Goal: Task Accomplishment & Management: Use online tool/utility

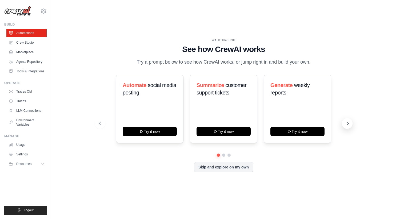
click at [348, 124] on icon at bounding box center [347, 123] width 5 height 5
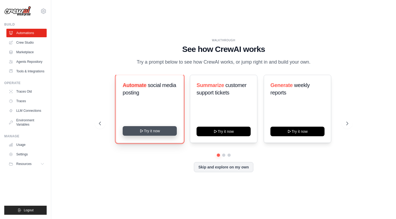
click at [149, 131] on button "Try it now" at bounding box center [150, 131] width 54 height 10
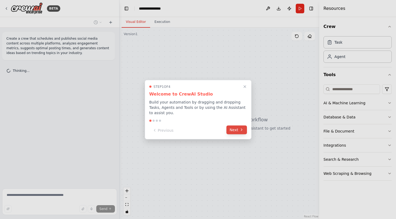
click at [235, 130] on button "Next" at bounding box center [236, 129] width 21 height 9
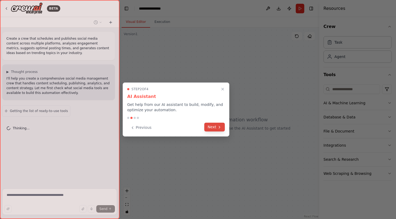
click at [212, 127] on button "Next" at bounding box center [214, 127] width 21 height 9
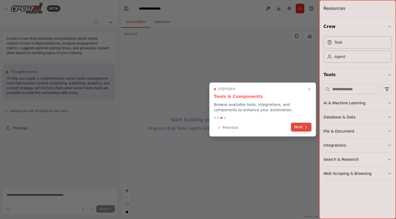
click at [299, 127] on button "Next" at bounding box center [301, 127] width 21 height 9
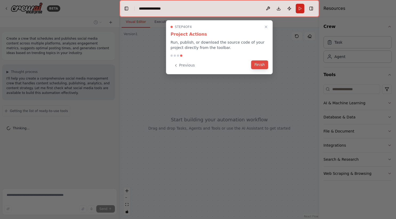
click at [260, 66] on button "Finish" at bounding box center [259, 64] width 17 height 9
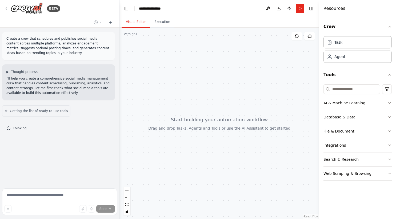
click at [41, 84] on p "I'll help you create a comprehensive social media management crew that handles …" at bounding box center [58, 85] width 104 height 19
click at [40, 44] on p "Create a crew that schedules and publishes social media content across multiple…" at bounding box center [58, 45] width 104 height 19
click at [51, 50] on p "Create a crew that schedules and publishes social media content across multiple…" at bounding box center [58, 45] width 104 height 19
click at [55, 54] on p "Create a crew that schedules and publishes social media content across multiple…" at bounding box center [58, 45] width 104 height 19
click at [63, 84] on p "I'll help you create a comprehensive social media management crew that handles …" at bounding box center [58, 85] width 104 height 19
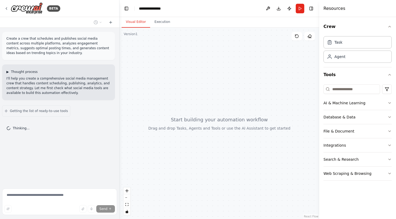
click at [8, 72] on span "▶" at bounding box center [7, 72] width 2 height 4
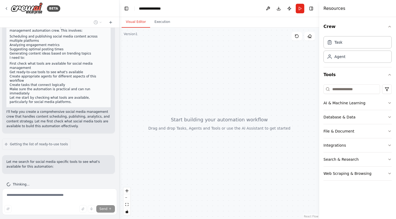
scroll to position [73, 0]
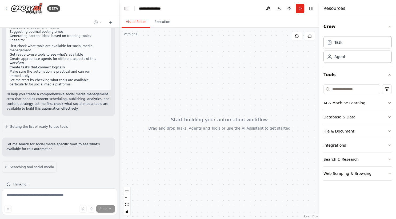
click at [53, 142] on p "Let me search for social media specific tools to see what's available for this …" at bounding box center [58, 147] width 104 height 10
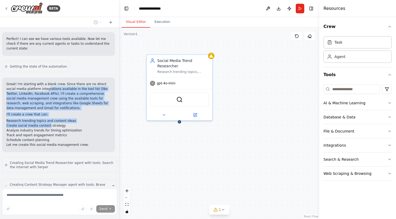
scroll to position [369, 0]
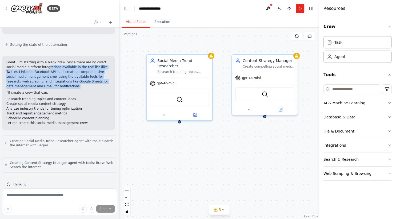
drag, startPoint x: 38, startPoint y: 80, endPoint x: 47, endPoint y: 79, distance: 9.4
click at [47, 79] on p "Great! I'm starting with a blank crew. Since there are no direct social media p…" at bounding box center [58, 74] width 104 height 29
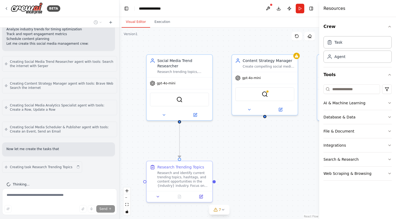
scroll to position [453, 0]
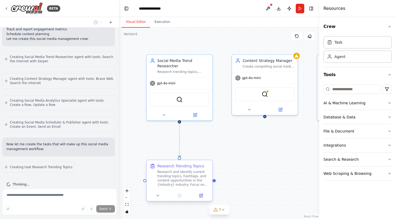
click at [180, 178] on div "Research and identify current trending topics, hashtags, and content opportunit…" at bounding box center [183, 178] width 52 height 17
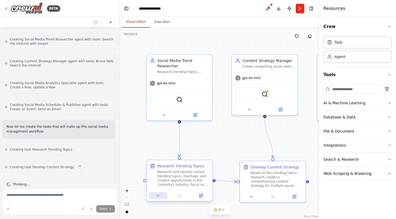
click at [159, 196] on icon at bounding box center [158, 196] width 4 height 4
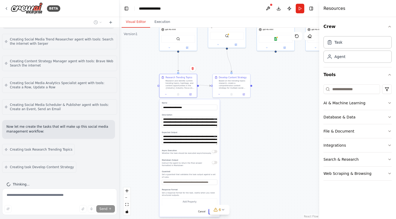
drag, startPoint x: 199, startPoint y: 159, endPoint x: 198, endPoint y: 64, distance: 94.6
click at [198, 64] on div ".deletable-edge-delete-btn { width: 20px; height: 20px; border: 0px solid #ffff…" at bounding box center [219, 124] width 200 height 192
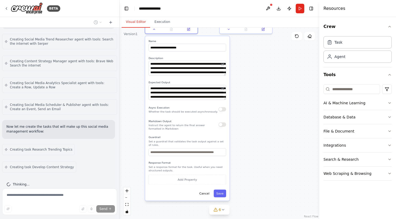
scroll to position [488, 0]
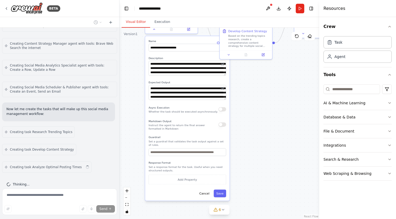
drag, startPoint x: 246, startPoint y: 177, endPoint x: 247, endPoint y: 128, distance: 48.5
click at [247, 128] on div ".deletable-edge-delete-btn { width: 20px; height: 20px; border: 0px solid #ffff…" at bounding box center [219, 124] width 200 height 192
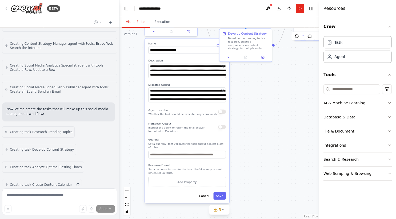
scroll to position [506, 0]
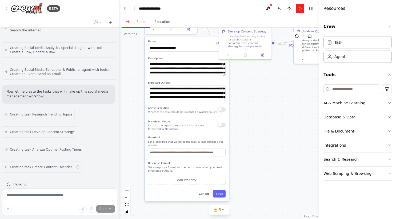
click at [260, 103] on div ".deletable-edge-delete-btn { width: 20px; height: 20px; border: 0px solid #ffff…" at bounding box center [219, 124] width 200 height 192
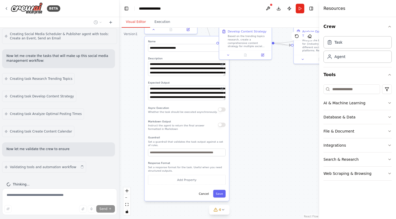
scroll to position [546, 0]
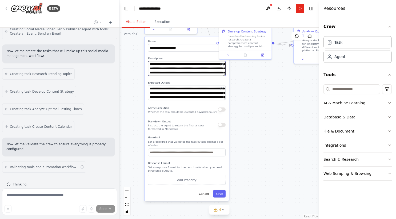
click at [212, 71] on textarea "**********" at bounding box center [187, 68] width 78 height 15
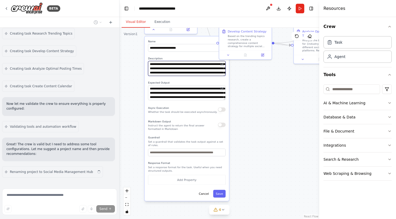
scroll to position [592, 0]
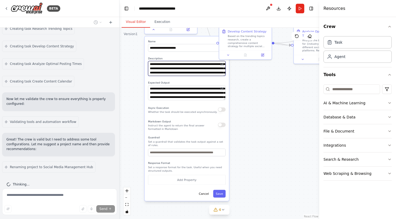
click at [160, 73] on textarea "**********" at bounding box center [187, 68] width 78 height 15
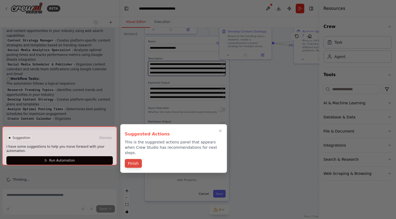
type textarea "**********"
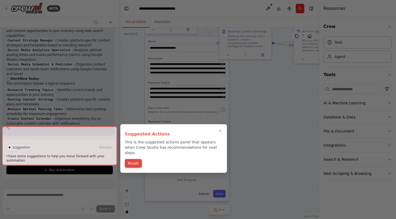
click at [136, 159] on button "Finish" at bounding box center [133, 163] width 17 height 9
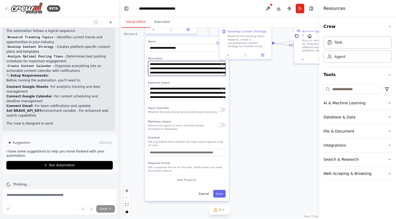
click at [173, 74] on textarea "**********" at bounding box center [187, 68] width 78 height 15
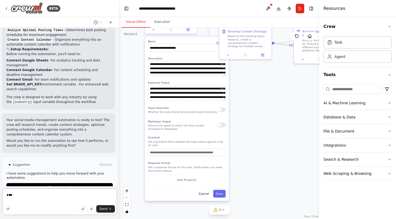
scroll to position [855, 0]
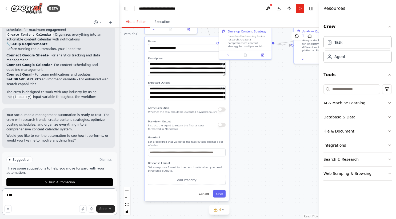
type textarea "**"
click at [174, 73] on textarea "**********" at bounding box center [187, 68] width 78 height 15
type textarea "**********"
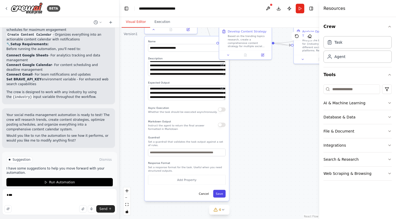
click at [219, 194] on button "Save" at bounding box center [219, 194] width 13 height 8
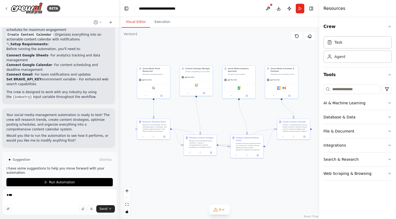
drag, startPoint x: 255, startPoint y: 38, endPoint x: 219, endPoint y: 113, distance: 83.8
click at [219, 113] on div ".deletable-edge-delete-btn { width: 20px; height: 20px; border: 0px solid #ffff…" at bounding box center [219, 124] width 200 height 192
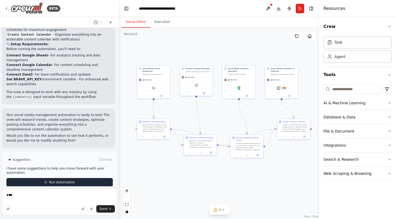
click at [68, 180] on span "Run Automation" at bounding box center [62, 182] width 26 height 4
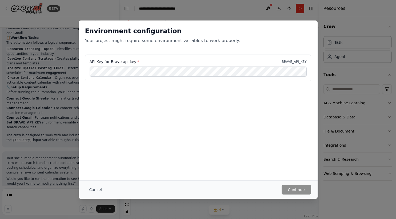
click at [188, 43] on p "Your project might require some environment variables to work properly." at bounding box center [198, 41] width 226 height 6
click at [120, 62] on label "API Key for Brave api key *" at bounding box center [115, 61] width 50 height 5
click at [93, 189] on button "Cancel" at bounding box center [95, 190] width 21 height 10
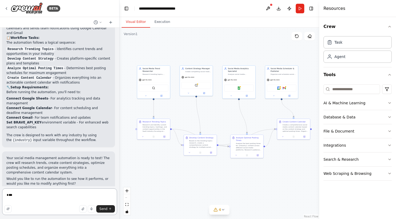
drag, startPoint x: 25, startPoint y: 195, endPoint x: 2, endPoint y: 194, distance: 22.4
click at [2, 194] on textarea "**" at bounding box center [59, 202] width 115 height 27
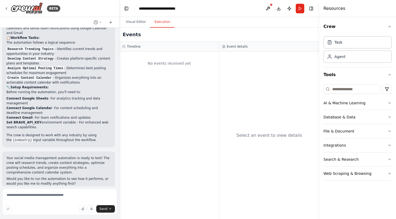
click at [163, 25] on button "Execution" at bounding box center [162, 22] width 24 height 11
click at [140, 22] on button "Visual Editor" at bounding box center [135, 22] width 29 height 11
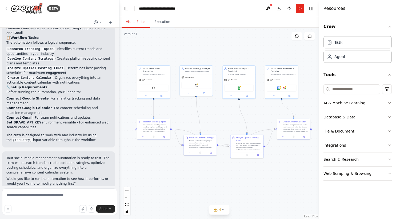
click at [33, 120] on li "Set BRAVE_API_KEY environment variable - For enhanced web search capabilities" at bounding box center [58, 125] width 104 height 10
click at [18, 197] on textarea at bounding box center [59, 202] width 115 height 27
click at [221, 209] on icon at bounding box center [223, 210] width 4 height 4
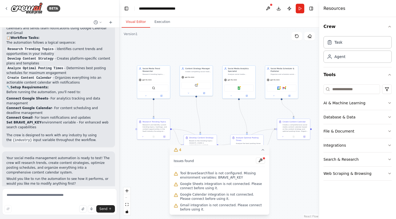
click at [230, 176] on span "Tool BraveSearchTool is not configured. Missing environment variables: BRAVE_AP…" at bounding box center [222, 175] width 85 height 9
click at [260, 160] on button at bounding box center [260, 160] width 9 height 6
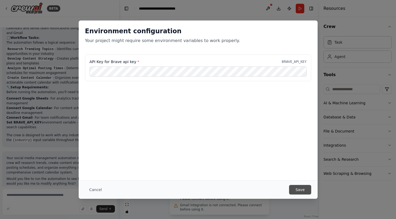
click at [302, 190] on button "Save" at bounding box center [300, 190] width 22 height 10
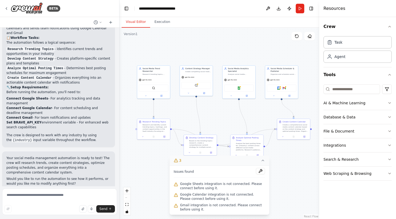
click at [44, 115] on li "Connect Gmail - For team notifications and updates" at bounding box center [58, 117] width 104 height 5
click at [56, 106] on li "Connect Google Calendar - For content scheduling and deadline management" at bounding box center [58, 111] width 104 height 10
click at [54, 96] on li "Connect Google Sheets - For analytics tracking and data management" at bounding box center [58, 101] width 104 height 10
click at [200, 186] on span "Google Sheets integration is not connected. Please connect before using it." at bounding box center [222, 186] width 85 height 9
click at [259, 171] on button at bounding box center [260, 171] width 9 height 6
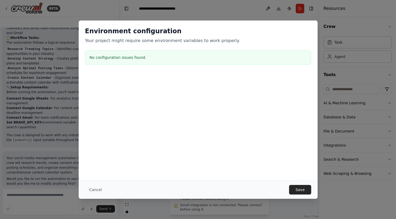
click at [142, 60] on div "No configuration issues found." at bounding box center [198, 57] width 226 height 14
click at [300, 188] on button "Save" at bounding box center [300, 190] width 22 height 10
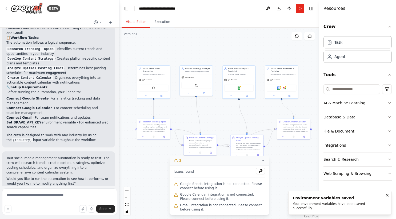
click at [263, 162] on icon at bounding box center [263, 161] width 4 height 4
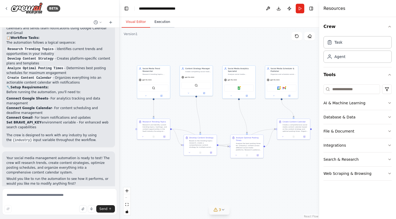
click at [160, 23] on button "Execution" at bounding box center [162, 22] width 24 height 11
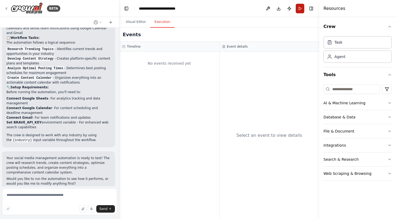
click at [299, 9] on button "Run" at bounding box center [299, 9] width 9 height 10
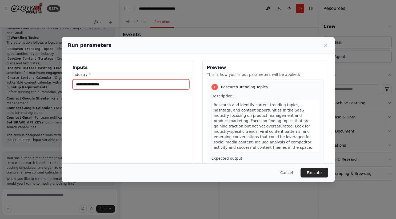
drag, startPoint x: 105, startPoint y: 85, endPoint x: 64, endPoint y: 84, distance: 41.6
click at [64, 84] on div "Inputs industry * Preview This is how your input parameters will be applied: 1 …" at bounding box center [198, 123] width 273 height 139
type input "**********"
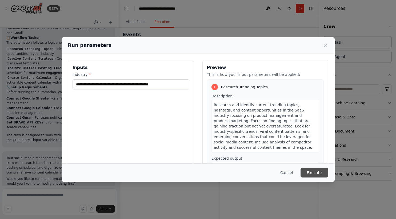
click at [308, 172] on button "Execute" at bounding box center [314, 173] width 28 height 10
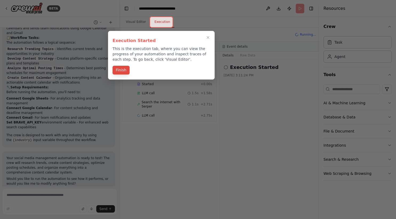
click at [125, 70] on button "Finish" at bounding box center [120, 70] width 17 height 9
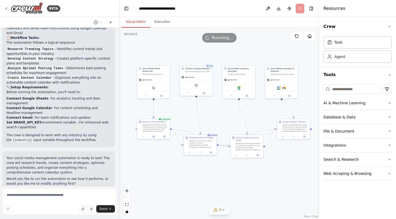
click at [135, 21] on button "Visual Editor" at bounding box center [135, 22] width 29 height 11
click at [163, 23] on button "Execution" at bounding box center [162, 22] width 24 height 11
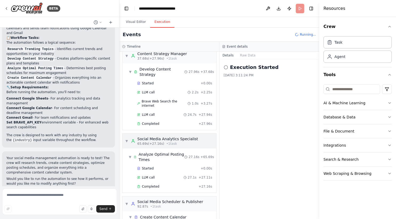
scroll to position [100, 0]
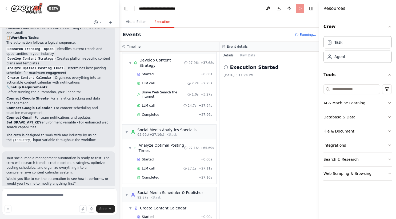
click at [390, 130] on icon "button" at bounding box center [389, 131] width 4 height 4
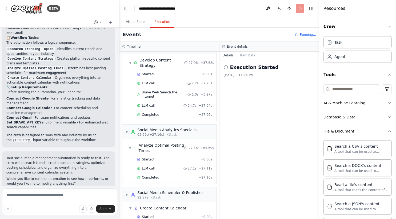
click at [390, 130] on icon "button" at bounding box center [389, 131] width 4 height 4
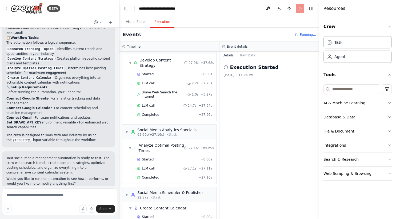
click at [389, 117] on icon "button" at bounding box center [389, 117] width 2 height 1
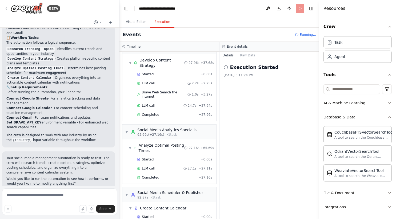
click at [389, 117] on icon "button" at bounding box center [389, 117] width 4 height 4
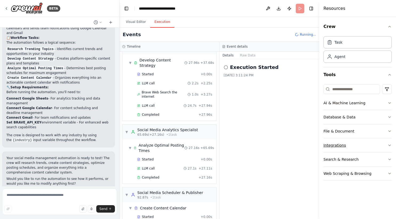
click at [388, 145] on icon "button" at bounding box center [389, 145] width 2 height 1
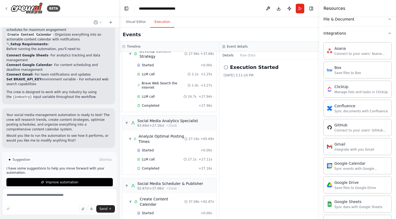
scroll to position [0, 0]
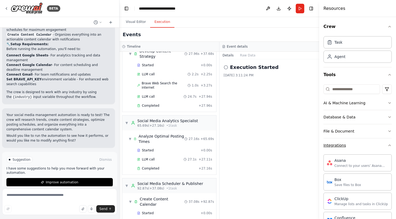
click at [389, 145] on icon "button" at bounding box center [389, 145] width 4 height 4
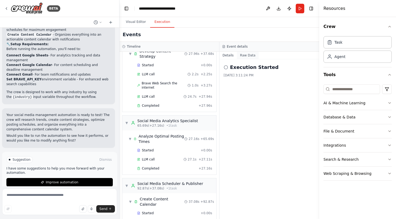
click at [245, 56] on button "Raw Data" at bounding box center [248, 55] width 22 height 7
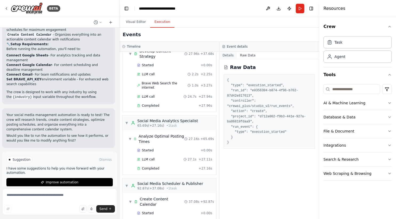
click at [229, 56] on button "Details" at bounding box center [228, 55] width 18 height 7
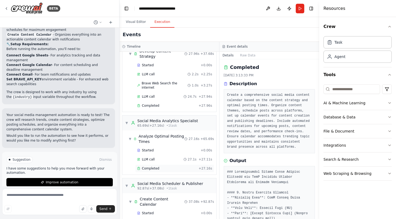
click at [155, 167] on span "Completed" at bounding box center [150, 169] width 17 height 4
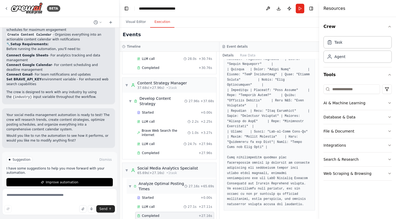
scroll to position [55, 0]
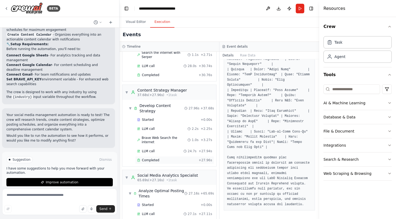
click at [151, 158] on span "Completed" at bounding box center [150, 160] width 17 height 4
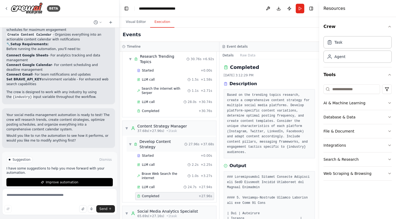
scroll to position [0, 0]
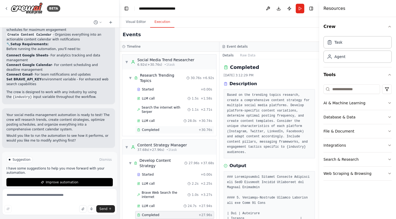
click at [156, 128] on span "Completed" at bounding box center [150, 130] width 17 height 4
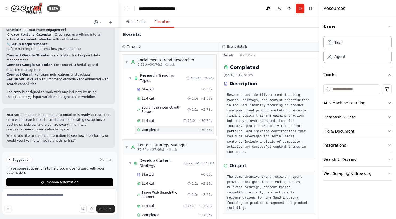
scroll to position [4, 0]
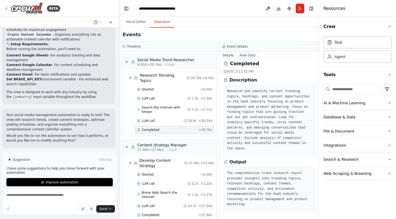
click at [248, 55] on button "Raw Data" at bounding box center [248, 55] width 22 height 7
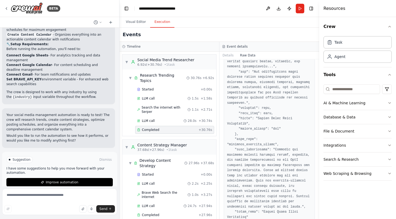
scroll to position [604, 0]
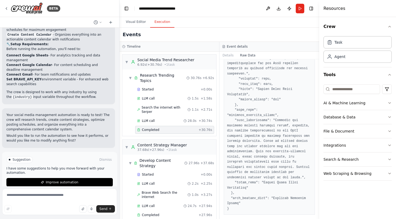
click at [150, 128] on span "Completed" at bounding box center [150, 130] width 17 height 4
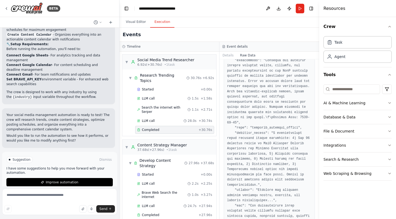
scroll to position [66, 0]
click at [151, 213] on span "Completed" at bounding box center [150, 215] width 17 height 4
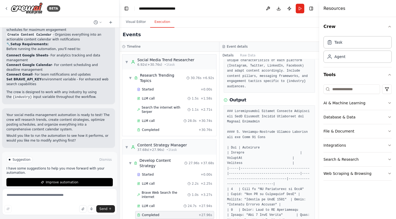
scroll to position [62, 0]
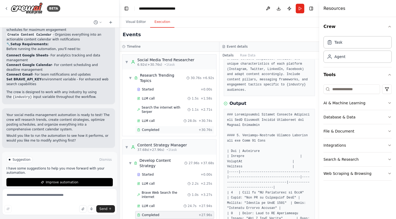
click at [152, 128] on span "Completed" at bounding box center [150, 130] width 17 height 4
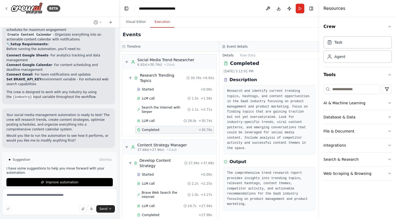
scroll to position [4, 0]
click at [152, 213] on span "Completed" at bounding box center [150, 215] width 17 height 4
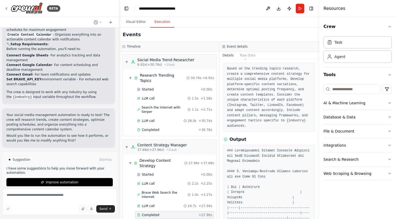
scroll to position [23, 0]
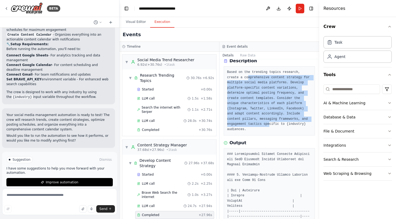
drag, startPoint x: 249, startPoint y: 77, endPoint x: 269, endPoint y: 125, distance: 51.7
click at [269, 125] on pre "Based on the trending topics research, create a comprehensive content strategy …" at bounding box center [269, 101] width 84 height 62
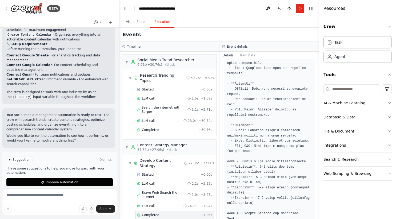
scroll to position [452, 0]
click at [46, 197] on textarea at bounding box center [59, 202] width 115 height 27
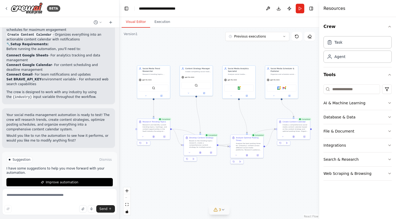
click at [137, 21] on button "Visual Editor" at bounding box center [135, 22] width 29 height 11
drag, startPoint x: 290, startPoint y: 129, endPoint x: 290, endPoint y: 144, distance: 14.7
click at [290, 144] on div "Create a comprehensive social media content calendar based on the content strat…" at bounding box center [296, 141] width 26 height 9
click at [271, 146] on div ".deletable-edge-delete-btn { width: 20px; height: 20px; border: 0px solid #ffff…" at bounding box center [219, 124] width 200 height 192
click at [299, 142] on div "Create a comprehensive social media content calendar based on the content strat…" at bounding box center [296, 141] width 26 height 9
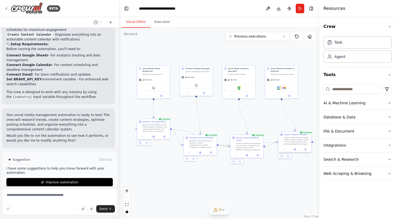
click at [299, 142] on div "Create a comprehensive social media content calendar based on the content strat…" at bounding box center [296, 141] width 26 height 9
click at [154, 126] on div "Research and identify current trending topics, hashtags, and content opportunit…" at bounding box center [155, 127] width 26 height 9
click at [143, 135] on icon at bounding box center [143, 136] width 2 height 2
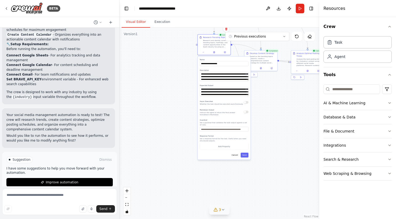
drag, startPoint x: 222, startPoint y: 184, endPoint x: 283, endPoint y: 100, distance: 103.8
click at [283, 100] on div ".deletable-edge-delete-btn { width: 20px; height: 20px; border: 0px solid #ffff…" at bounding box center [219, 124] width 200 height 192
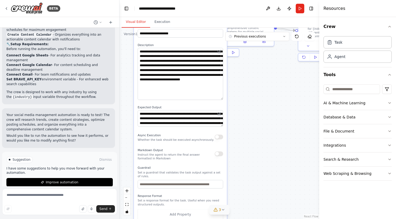
drag, startPoint x: 221, startPoint y: 62, endPoint x: 224, endPoint y: 98, distance: 35.8
click at [224, 98] on div "**********" at bounding box center [180, 129] width 93 height 217
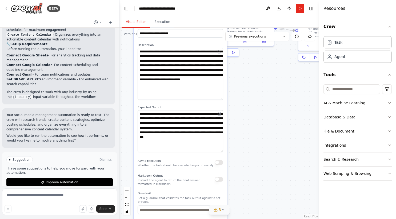
drag, startPoint x: 222, startPoint y: 125, endPoint x: 223, endPoint y: 151, distance: 25.6
click at [223, 151] on textarea "**********" at bounding box center [180, 131] width 86 height 42
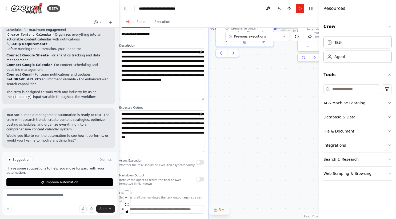
drag, startPoint x: 224, startPoint y: 155, endPoint x: 207, endPoint y: 156, distance: 17.1
click at [207, 156] on div "**********" at bounding box center [161, 142] width 92 height 242
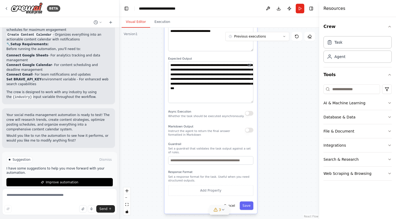
drag, startPoint x: 238, startPoint y: 161, endPoint x: 287, endPoint y: 112, distance: 69.3
click at [287, 112] on div ".deletable-edge-delete-btn { width: 20px; height: 20px; border: 0px solid #ffff…" at bounding box center [219, 124] width 200 height 192
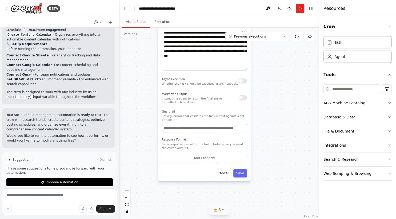
drag, startPoint x: 282, startPoint y: 153, endPoint x: 276, endPoint y: 121, distance: 33.1
click at [276, 121] on div ".deletable-edge-delete-btn { width: 20px; height: 20px; border: 0px solid #ffff…" at bounding box center [219, 124] width 200 height 192
click at [198, 158] on button "Add Property" at bounding box center [204, 158] width 85 height 11
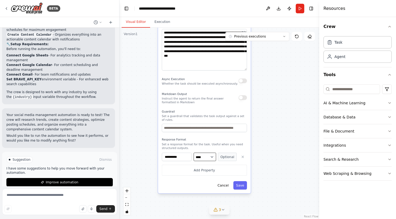
click at [211, 158] on select "**** ******* ******* **** ******" at bounding box center [204, 157] width 22 height 9
click at [242, 157] on icon "button" at bounding box center [243, 157] width 4 height 4
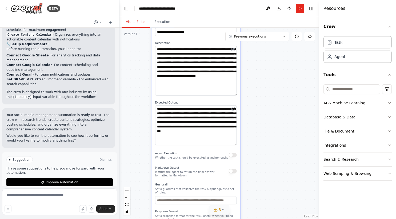
drag, startPoint x: 207, startPoint y: 93, endPoint x: 200, endPoint y: 164, distance: 71.3
click at [200, 164] on div "**********" at bounding box center [195, 136] width 89 height 232
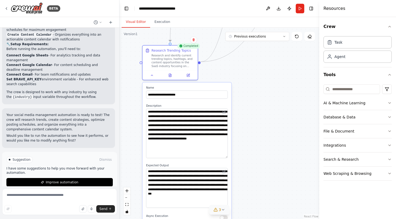
drag, startPoint x: 201, startPoint y: 102, endPoint x: 192, endPoint y: 165, distance: 63.8
click at [192, 165] on label "Expected Output" at bounding box center [187, 165] width 82 height 3
click at [170, 74] on icon at bounding box center [170, 73] width 1 height 1
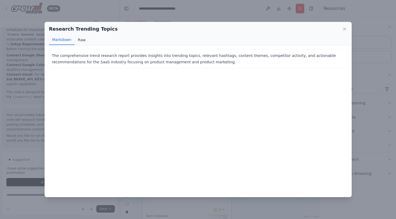
click at [81, 40] on button "Raw" at bounding box center [82, 40] width 14 height 10
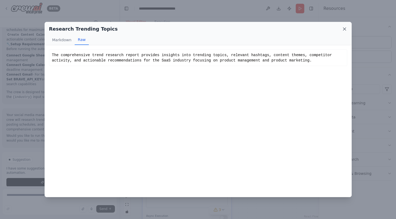
click at [343, 29] on icon at bounding box center [344, 29] width 3 height 3
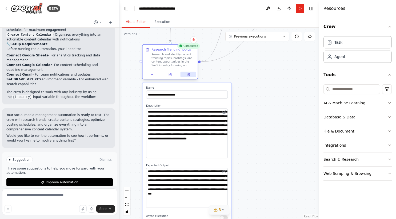
click at [188, 74] on icon at bounding box center [189, 74] width 2 height 2
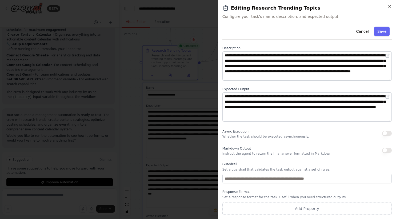
scroll to position [0, 0]
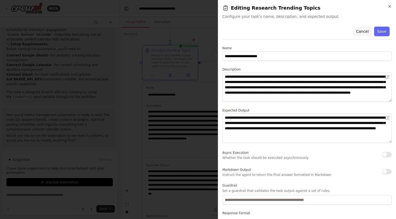
click at [359, 32] on button "Cancel" at bounding box center [361, 32] width 19 height 10
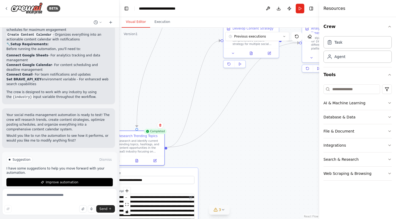
drag, startPoint x: 244, startPoint y: 76, endPoint x: 211, endPoint y: 161, distance: 91.8
click at [211, 161] on div ".deletable-edge-delete-btn { width: 20px; height: 20px; border: 0px solid #ffff…" at bounding box center [219, 124] width 200 height 192
click at [190, 110] on icon "Edge from 3e4ccb98-5319-4028-870f-6a5bf96b618c to 03500da6-7537-44a0-a9af-76f10…" at bounding box center [193, 94] width 53 height 107
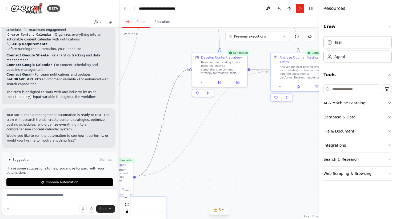
drag, startPoint x: 217, startPoint y: 63, endPoint x: 185, endPoint y: 92, distance: 43.0
click at [185, 92] on div ".deletable-edge-delete-btn { width: 20px; height: 20px; border: 0px solid #ffff…" at bounding box center [219, 124] width 200 height 192
click at [218, 68] on div "Based on the trending topics research, create a comprehensive content strategy …" at bounding box center [222, 67] width 43 height 14
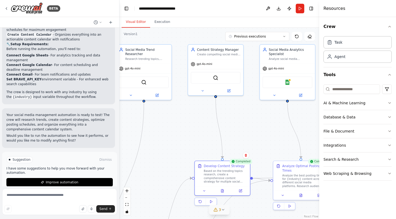
drag, startPoint x: 152, startPoint y: 61, endPoint x: 155, endPoint y: 170, distance: 108.7
click at [155, 170] on div ".deletable-edge-delete-btn { width: 20px; height: 20px; border: 0px solid #ffff…" at bounding box center [219, 124] width 200 height 192
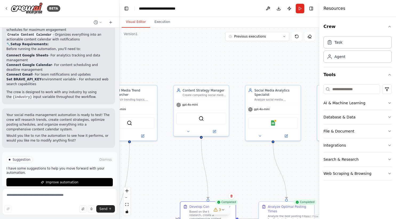
drag, startPoint x: 184, startPoint y: 131, endPoint x: 170, endPoint y: 172, distance: 43.2
click at [170, 172] on div ".deletable-edge-delete-btn { width: 20px; height: 20px; border: 0px solid #ffff…" at bounding box center [219, 124] width 200 height 192
